Goal: Information Seeking & Learning: Learn about a topic

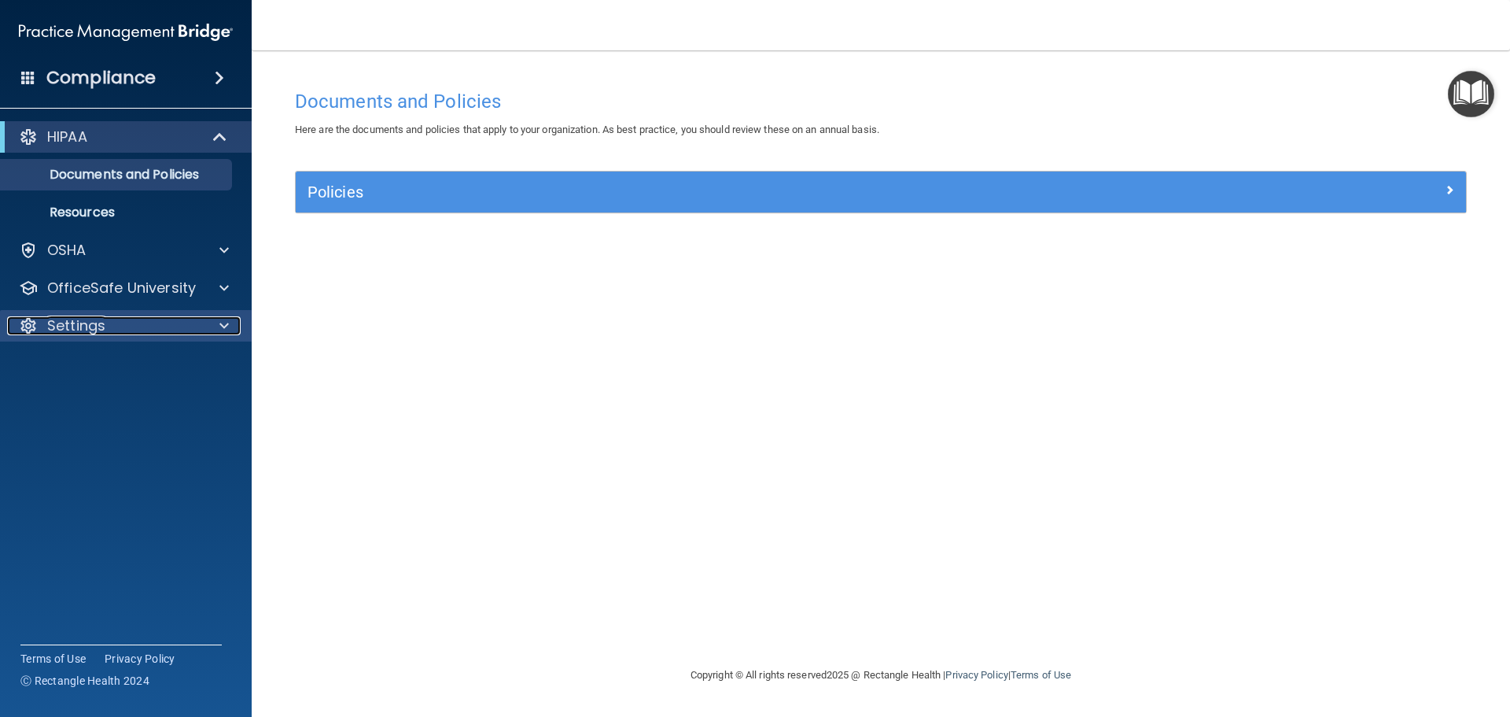
click at [65, 333] on p "Settings" at bounding box center [76, 325] width 58 height 19
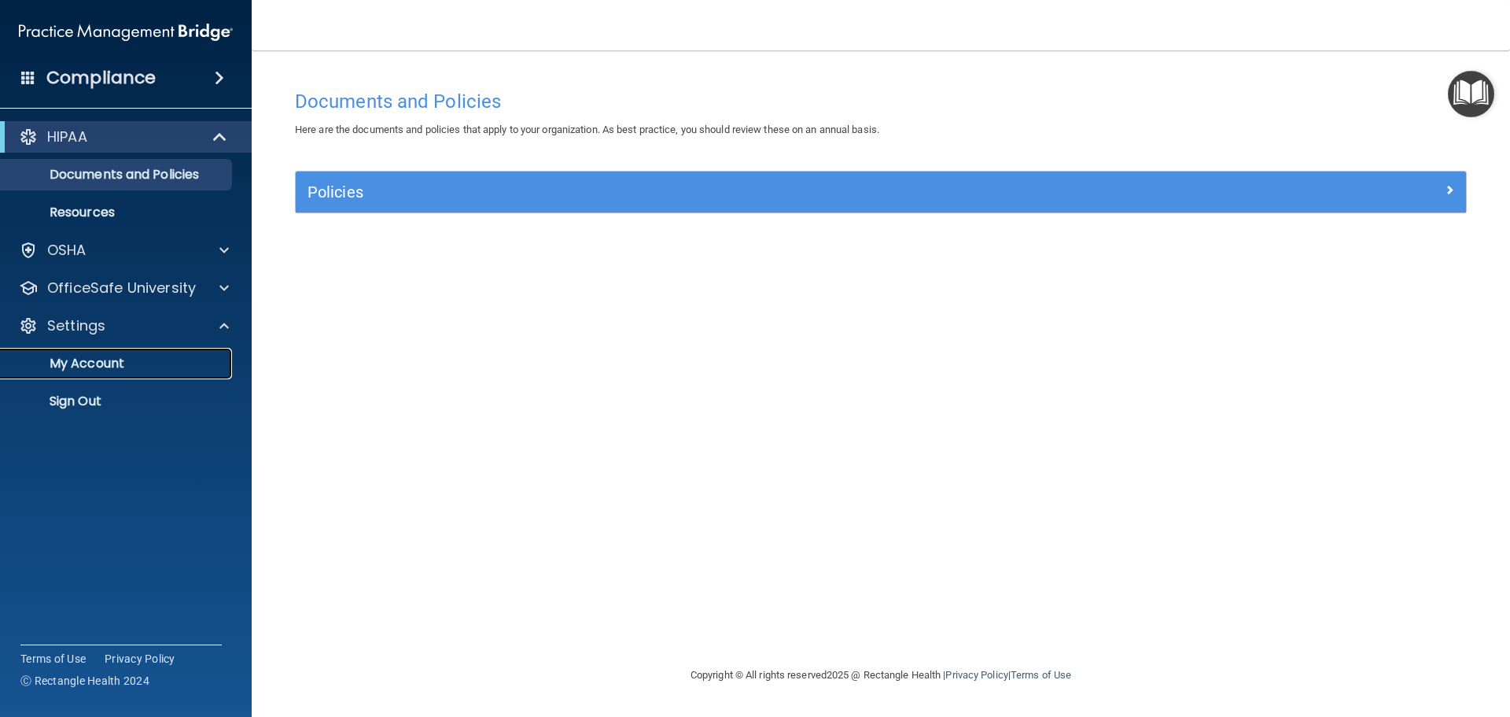
click at [96, 371] on p "My Account" at bounding box center [117, 364] width 215 height 16
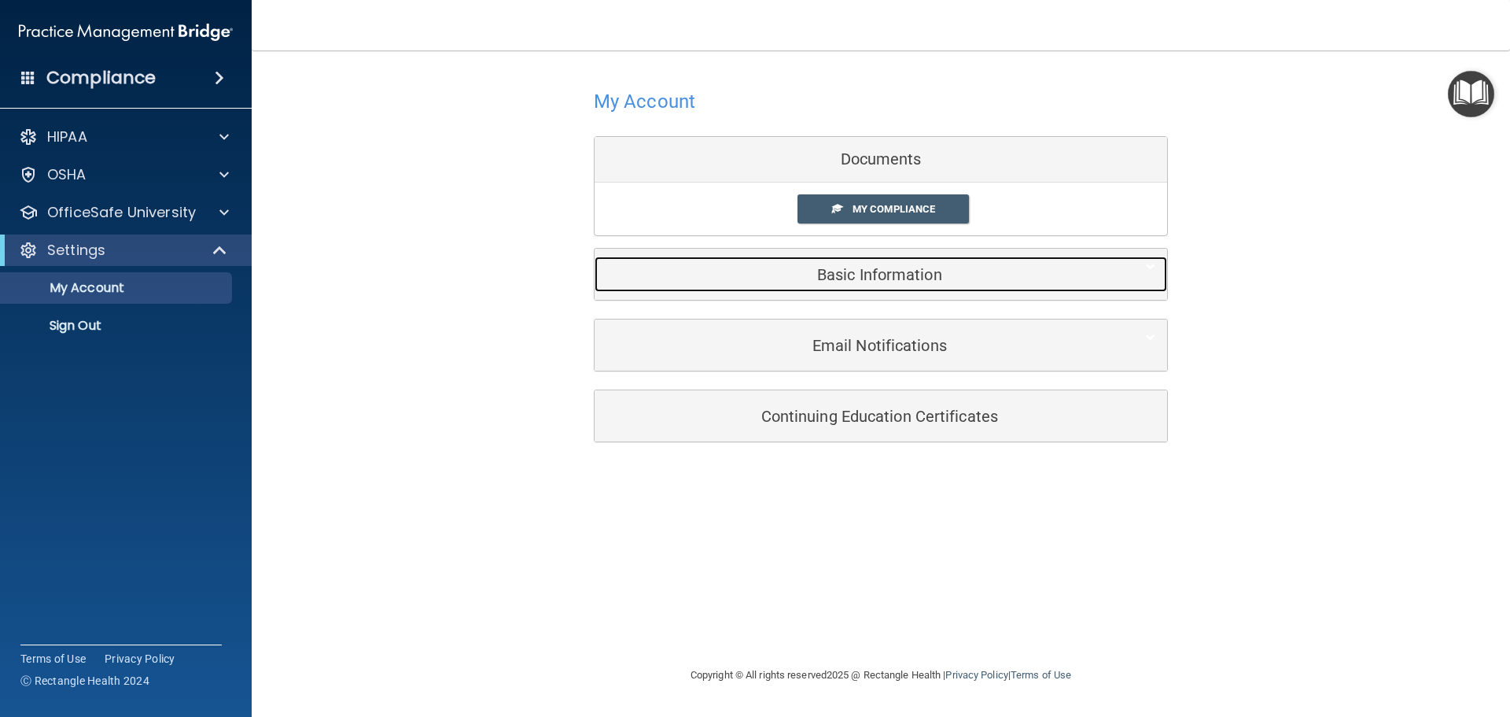
click at [870, 280] on h5 "Basic Information" at bounding box center [857, 274] width 501 height 17
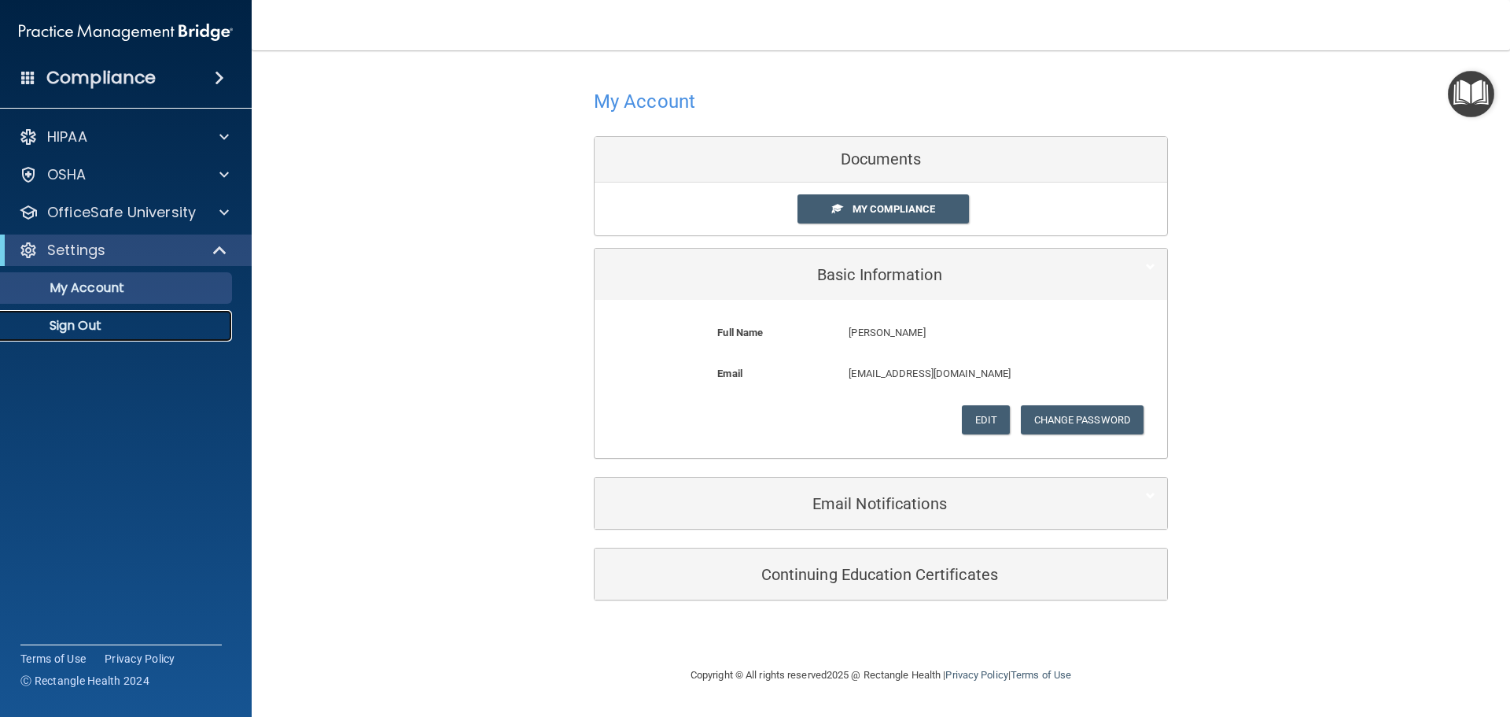
click at [94, 340] on link "Sign Out" at bounding box center [108, 325] width 248 height 31
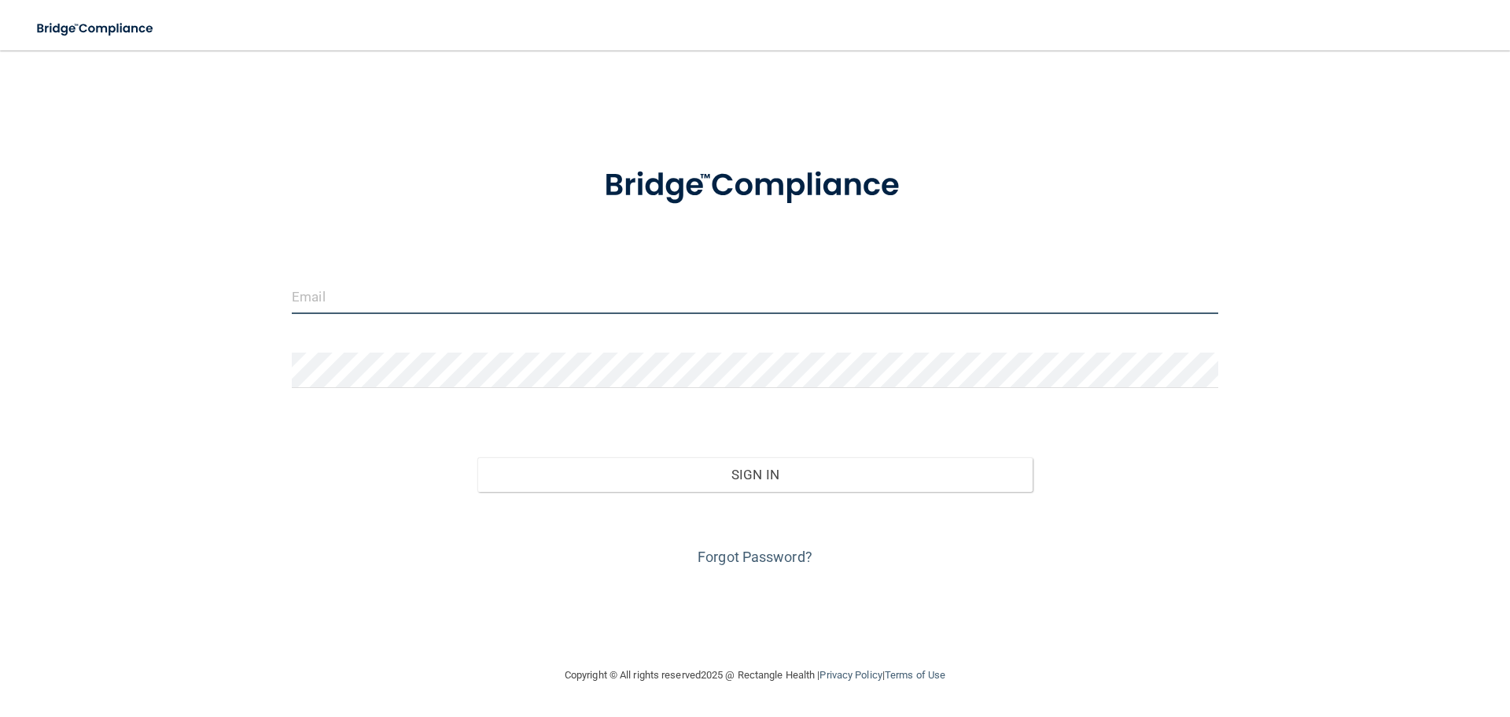
click at [350, 301] on input "email" at bounding box center [755, 295] width 927 height 35
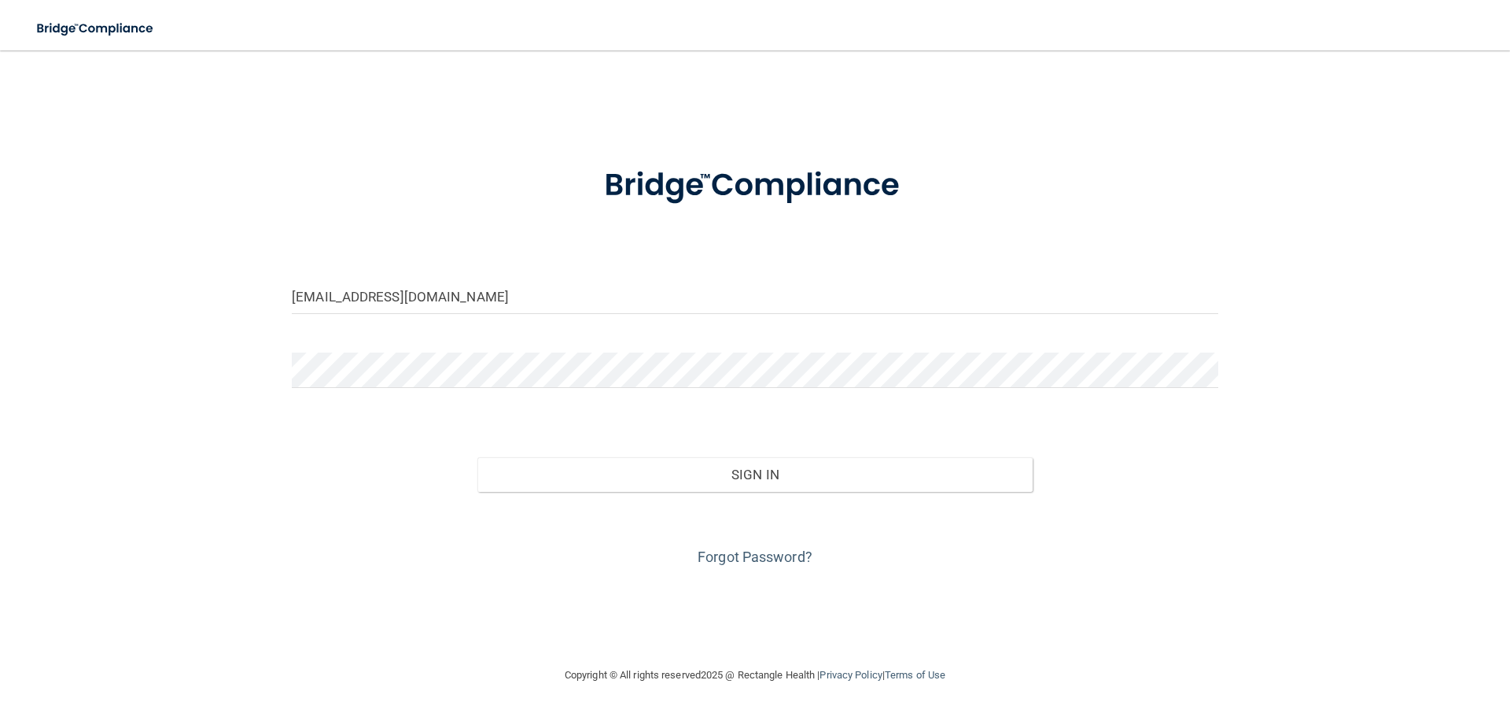
drag, startPoint x: 336, startPoint y: 404, endPoint x: 334, endPoint y: 388, distance: 16.6
click at [336, 402] on form "launicavictoriagalvan@gmail.com Invalid email/password. You don't have permissi…" at bounding box center [755, 357] width 927 height 425
click at [478, 457] on button "Sign In" at bounding box center [756, 474] width 556 height 35
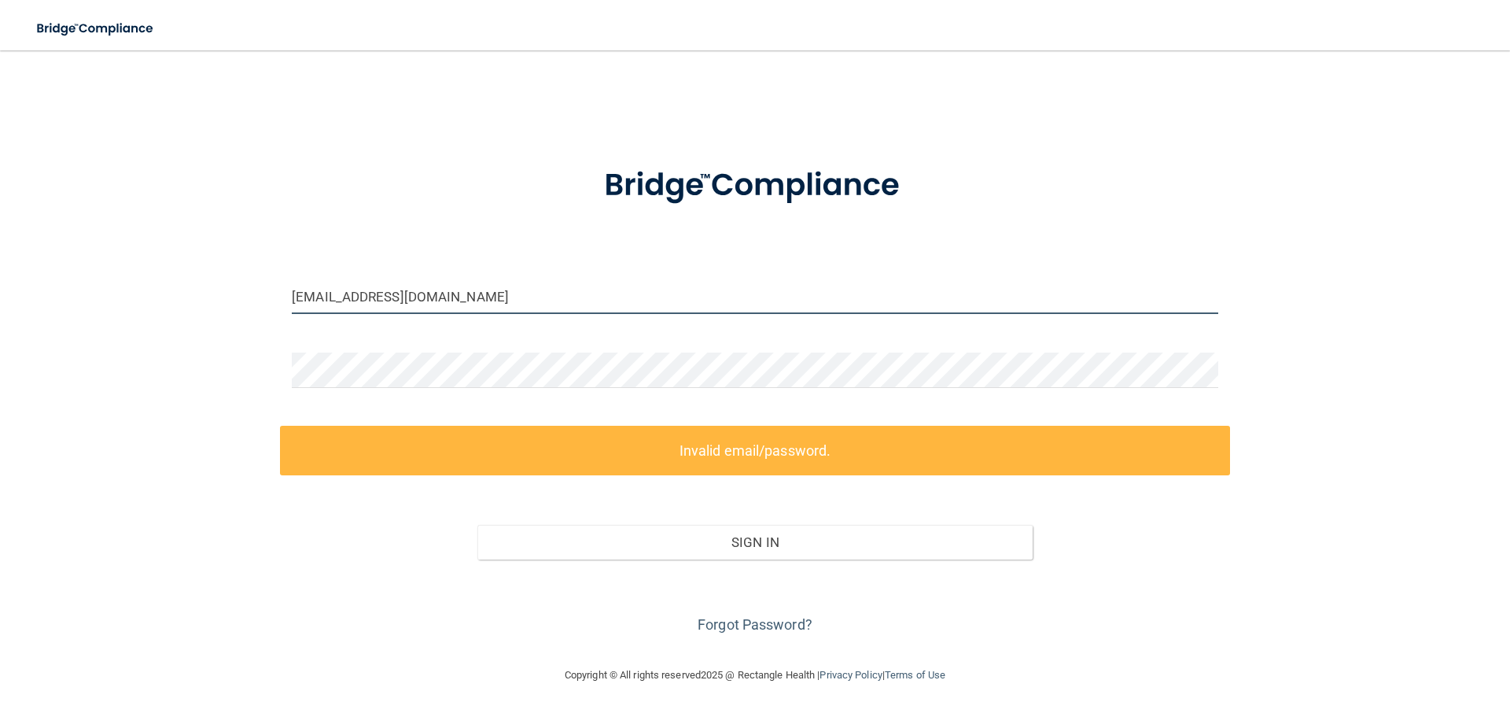
click at [529, 303] on input "[EMAIL_ADDRESS][DOMAIN_NAME]" at bounding box center [755, 295] width 927 height 35
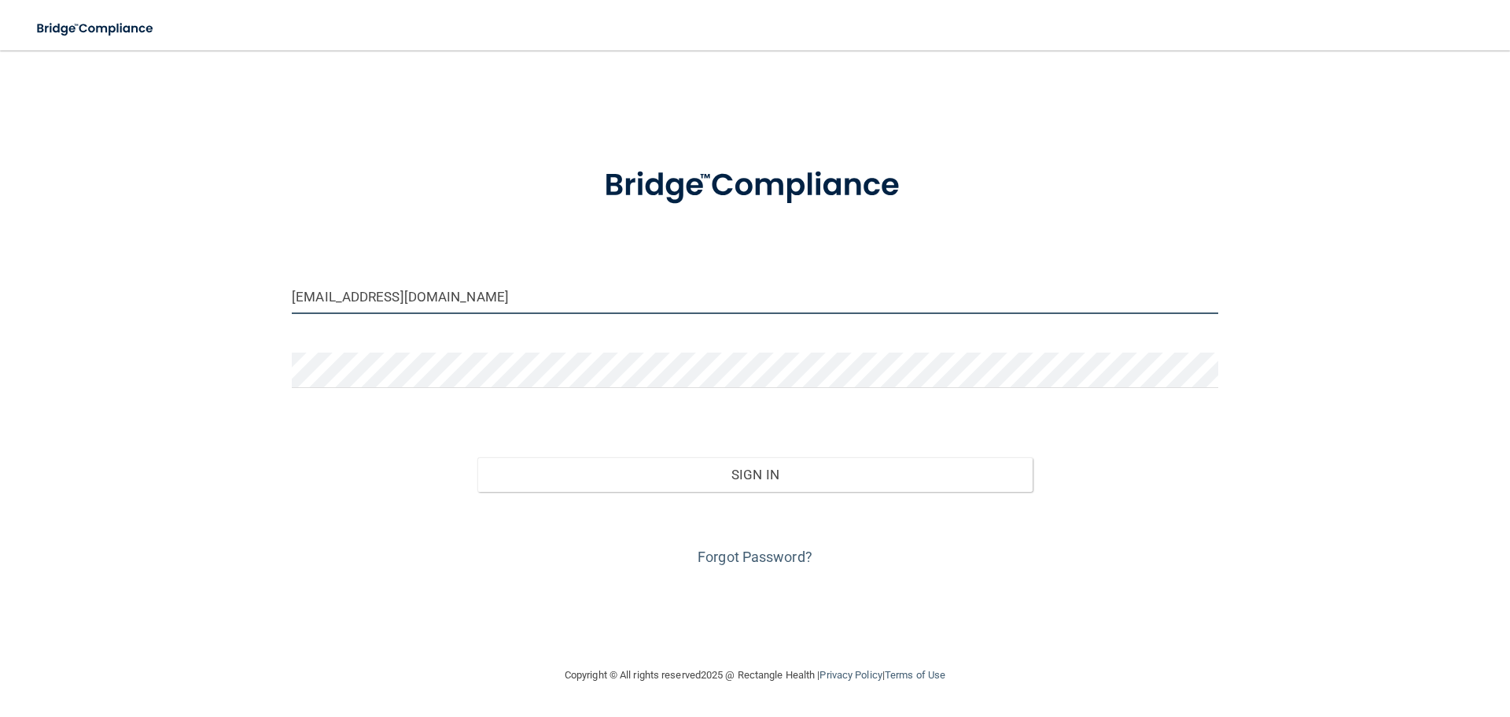
type input "[EMAIL_ADDRESS][DOMAIN_NAME]"
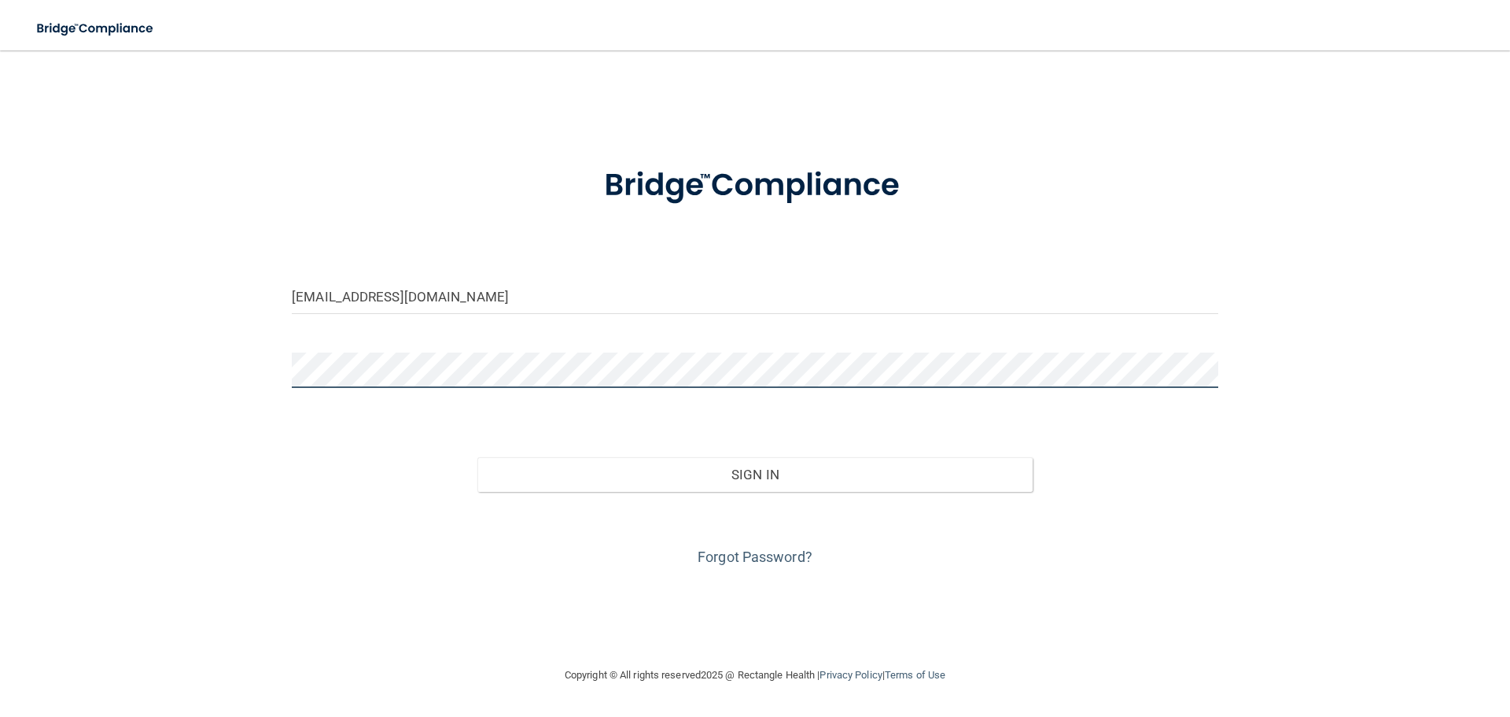
click at [478, 457] on button "Sign In" at bounding box center [756, 474] width 556 height 35
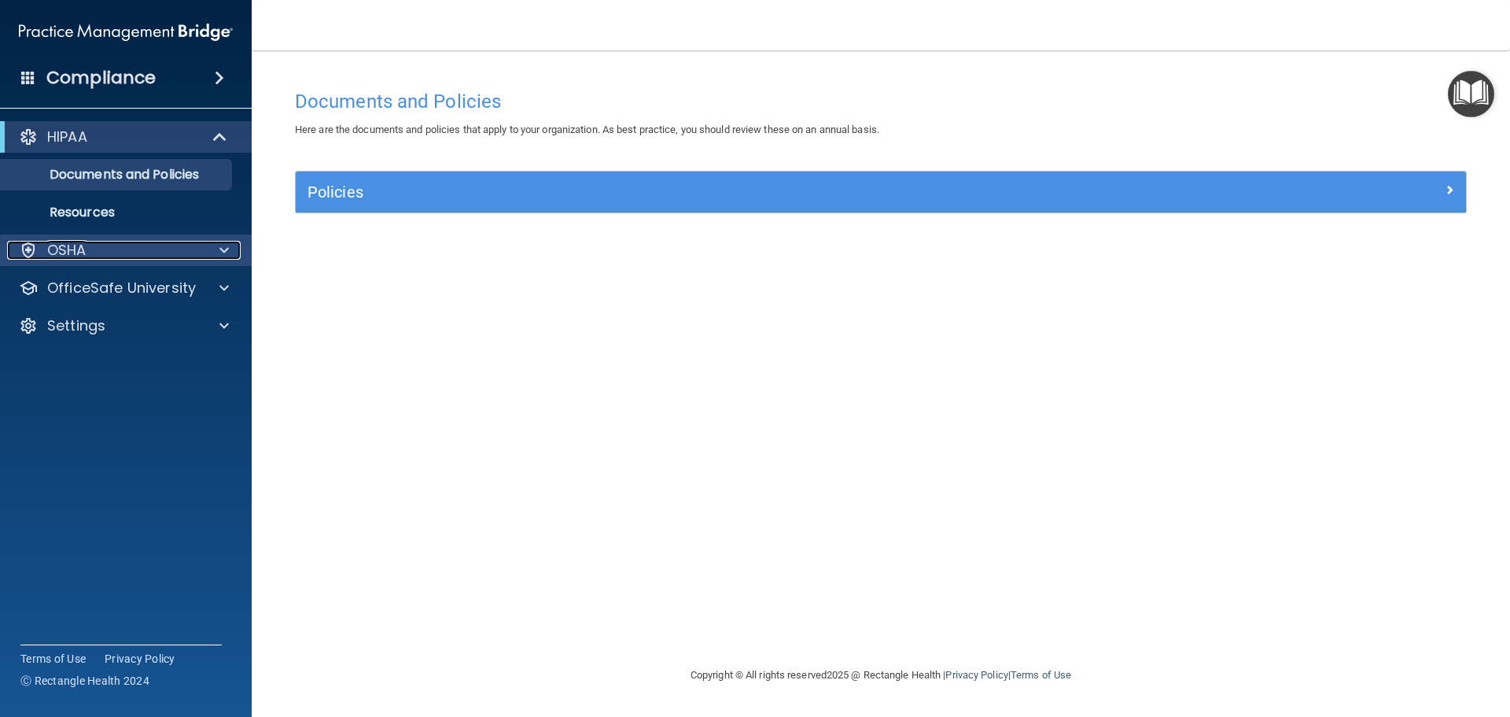
click at [133, 247] on div "OSHA" at bounding box center [104, 250] width 195 height 19
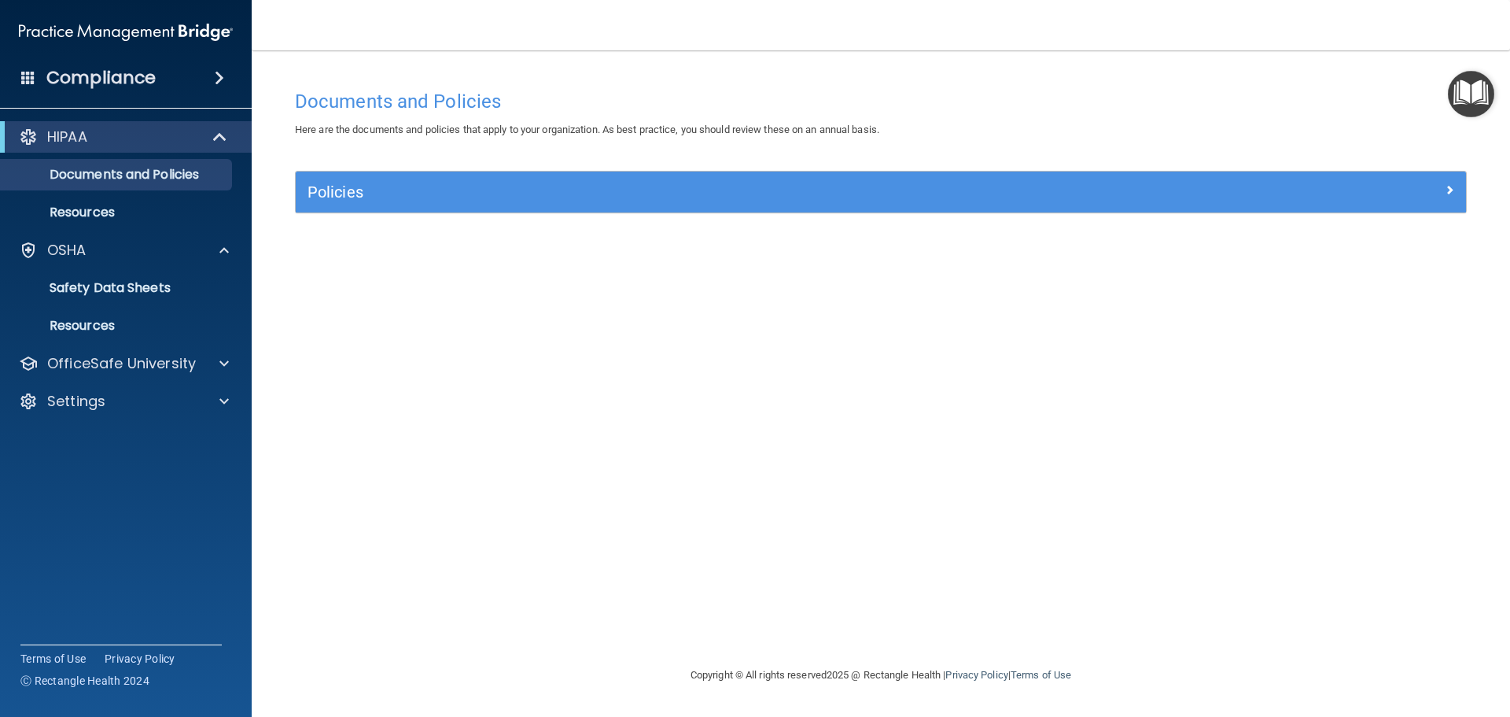
click at [160, 347] on div "HIPAA Documents and Policies Report an Incident Business Associates Emergency P…" at bounding box center [126, 272] width 253 height 315
click at [160, 356] on p "OfficeSafe University" at bounding box center [121, 363] width 149 height 19
click at [183, 428] on link "OSHA Training" at bounding box center [108, 438] width 248 height 31
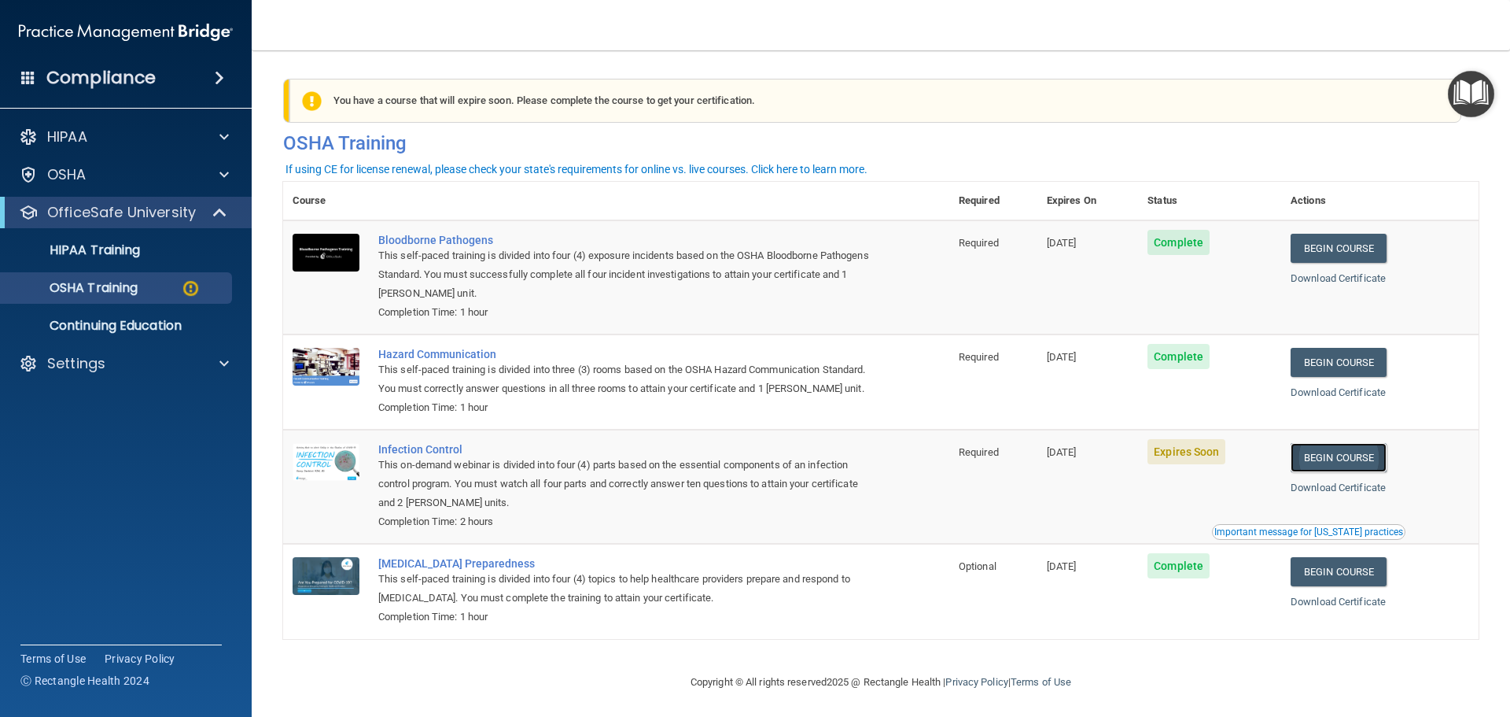
click at [1349, 472] on link "Begin Course" at bounding box center [1339, 457] width 96 height 29
click at [865, 24] on nav "Toggle navigation Victoria Galvan launicavictoriagalvan@gmail.com Manage My Ent…" at bounding box center [881, 25] width 1259 height 50
